Goal: Task Accomplishment & Management: Use online tool/utility

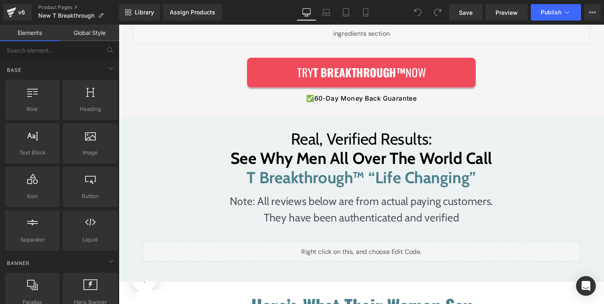
scroll to position [1420, 0]
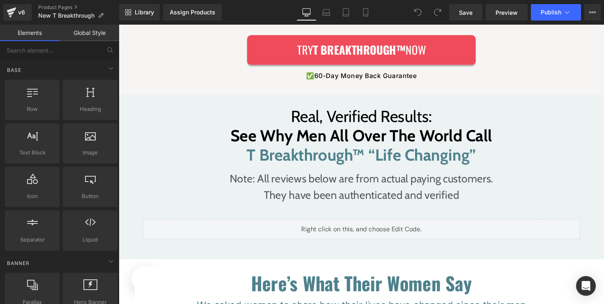
click at [364, 224] on div "Liquid" at bounding box center [367, 234] width 448 height 21
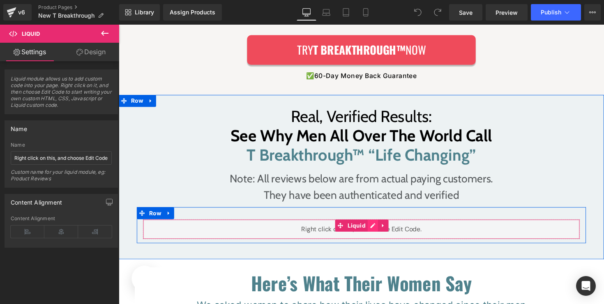
click at [373, 224] on div "Liquid" at bounding box center [367, 234] width 448 height 21
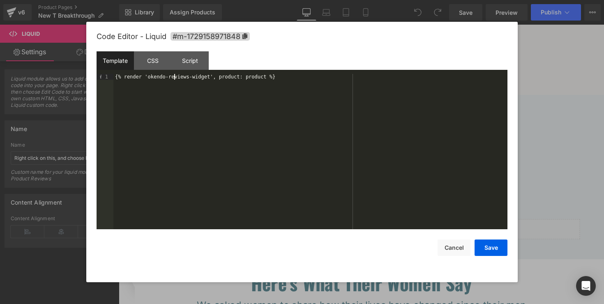
click at [173, 76] on div "{% render 'okendo-reviews-widget', product: product %}" at bounding box center [310, 157] width 394 height 167
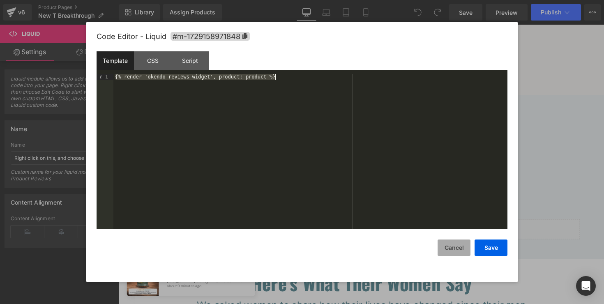
click at [445, 242] on button "Cancel" at bounding box center [454, 248] width 33 height 16
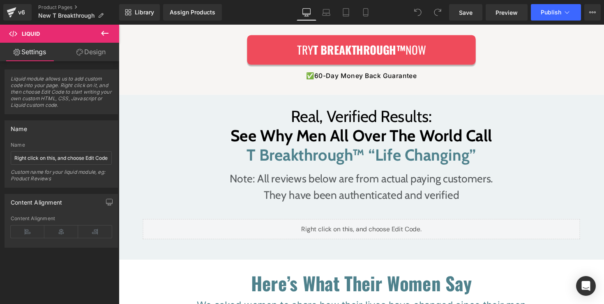
scroll to position [0, 0]
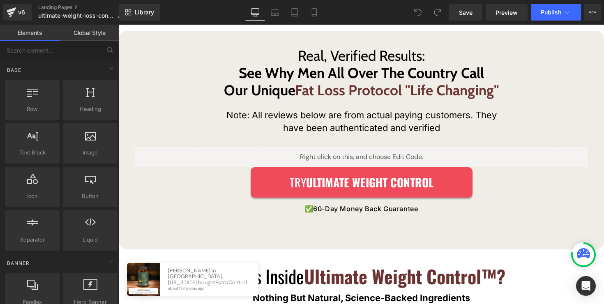
scroll to position [5547, 0]
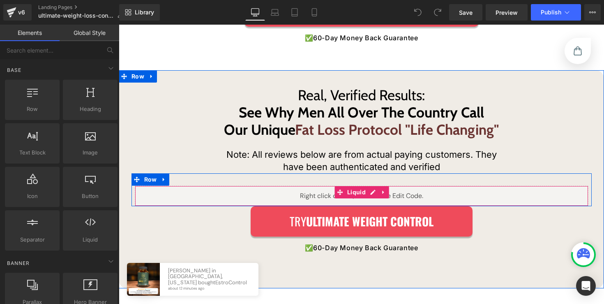
click at [372, 186] on div "Liquid" at bounding box center [362, 196] width 454 height 21
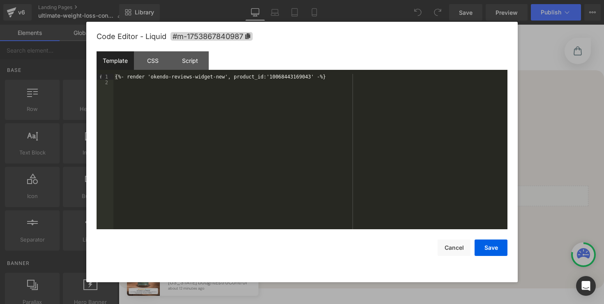
click at [273, 80] on div "{%- render 'okendo-reviews-widget-new', product_id:'10068443169043' -%}" at bounding box center [310, 157] width 394 height 167
click at [272, 79] on div "{%- render 'okendo-reviews-widget-new', product_id:'10068443169043' -%}" at bounding box center [310, 157] width 394 height 167
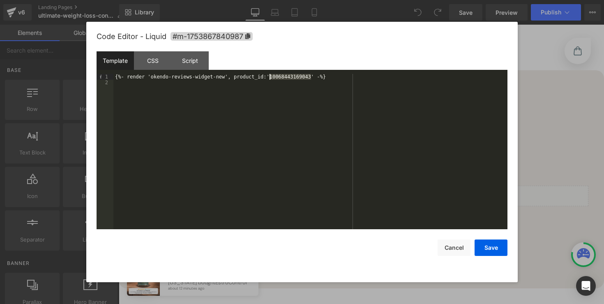
click at [272, 79] on div "{%- render 'okendo-reviews-widget-new', product_id:'10068443169043' -%}" at bounding box center [310, 157] width 394 height 167
